Goal: Task Accomplishment & Management: Manage account settings

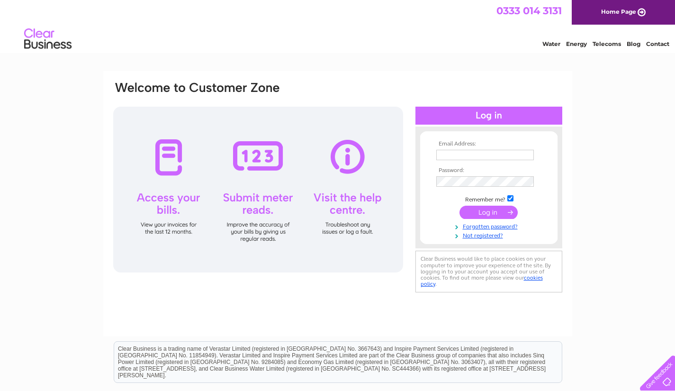
type input "edpugh65@gmail.com"
click at [480, 214] on input "submit" at bounding box center [488, 211] width 58 height 13
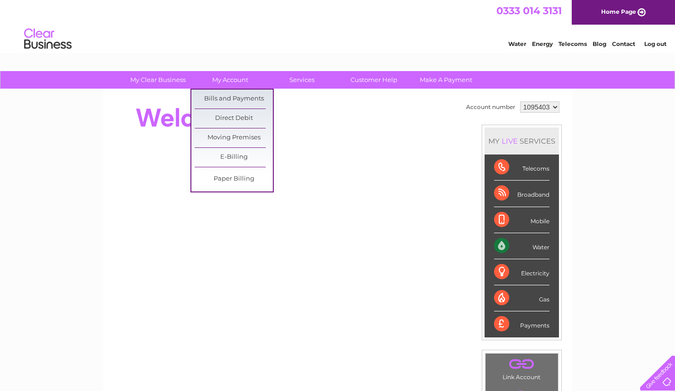
click at [222, 97] on link "Bills and Payments" at bounding box center [234, 98] width 78 height 19
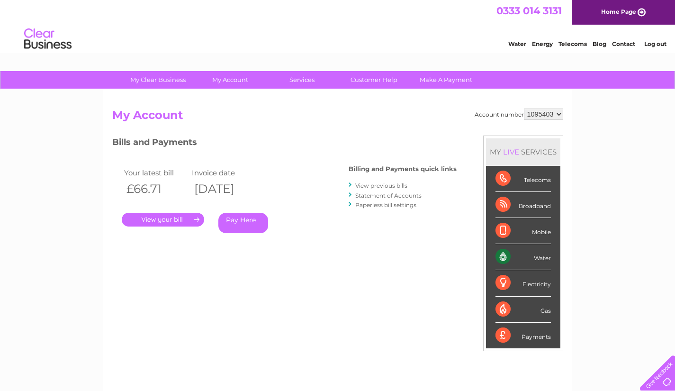
click at [160, 220] on link "." at bounding box center [163, 220] width 82 height 14
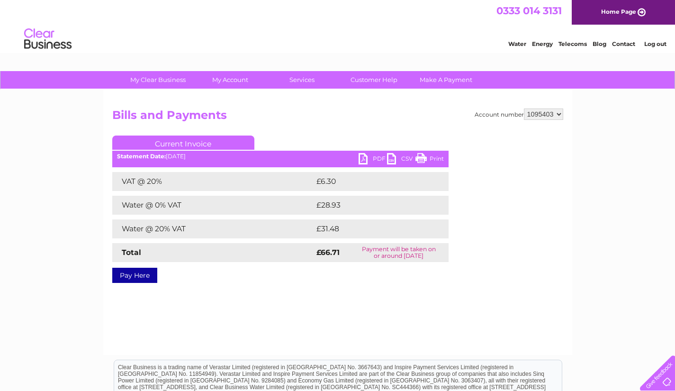
click at [367, 160] on link "PDF" at bounding box center [372, 160] width 28 height 14
click at [658, 44] on link "Log out" at bounding box center [655, 43] width 22 height 7
